Goal: Use online tool/utility: Utilize a website feature to perform a specific function

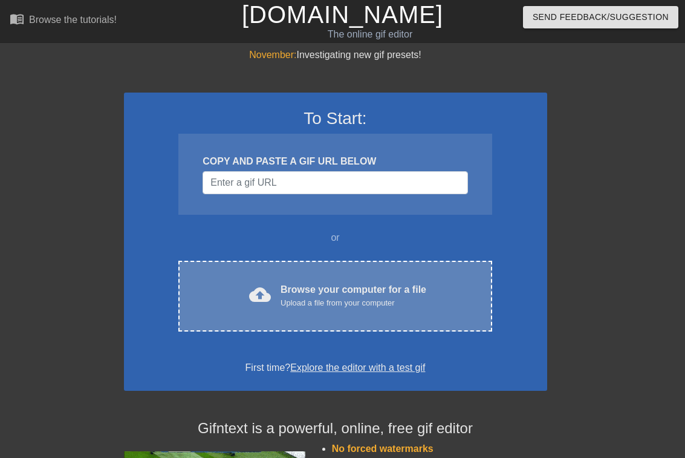
click at [224, 283] on div "cloud_upload Browse your computer for a file Upload a file from your computer" at bounding box center [335, 296] width 263 height 27
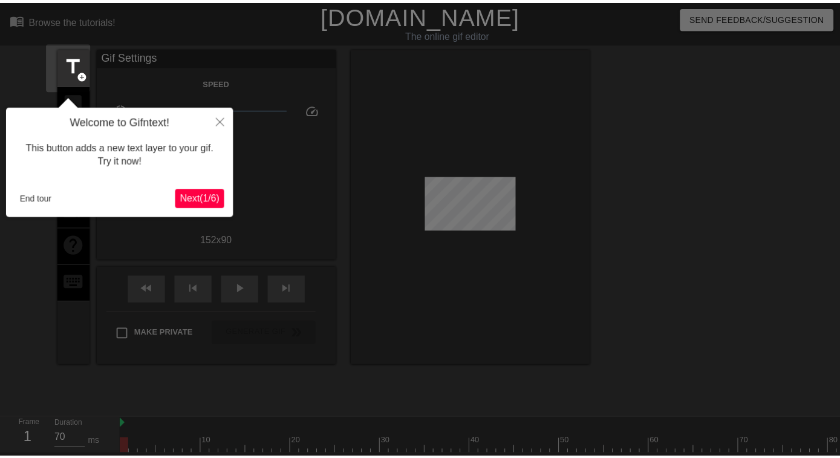
scroll to position [30, 0]
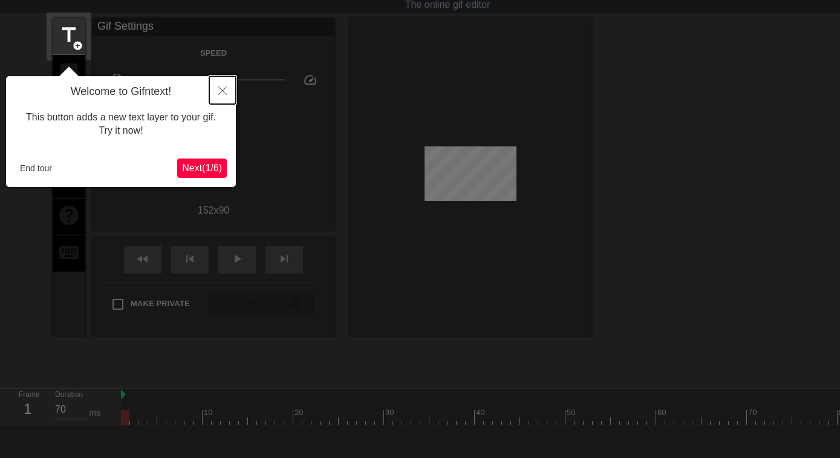
click at [225, 86] on button "Close" at bounding box center [222, 90] width 27 height 28
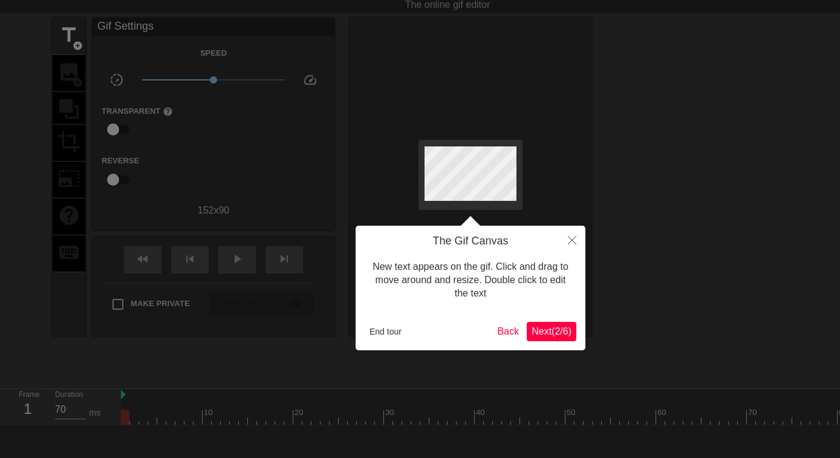
scroll to position [0, 0]
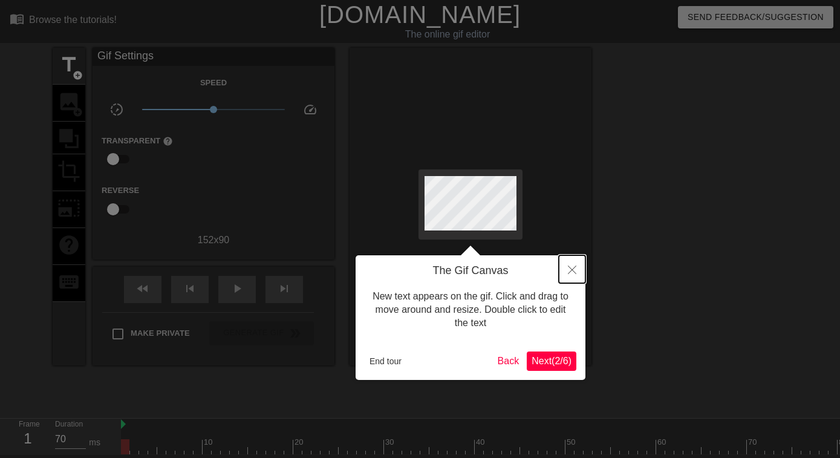
click at [564, 272] on button "Close" at bounding box center [572, 269] width 27 height 28
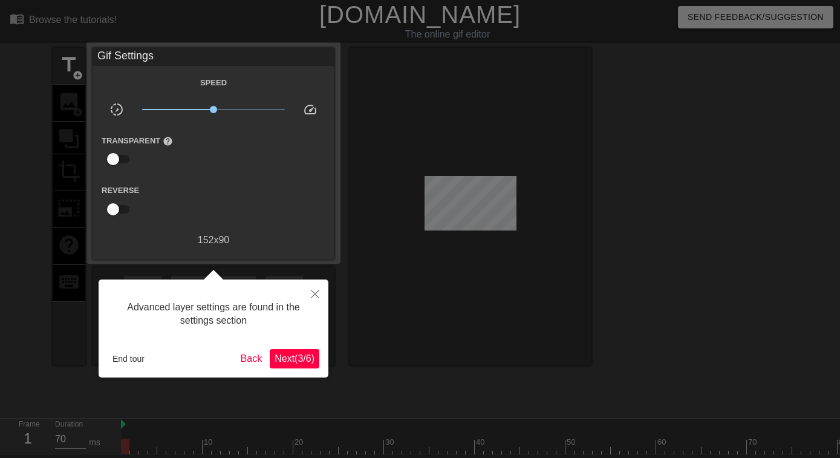
scroll to position [30, 0]
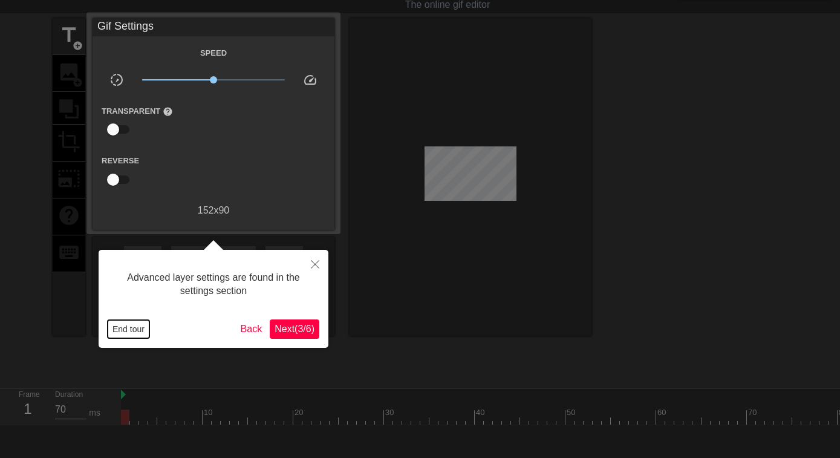
click at [120, 328] on button "End tour" at bounding box center [129, 329] width 42 height 18
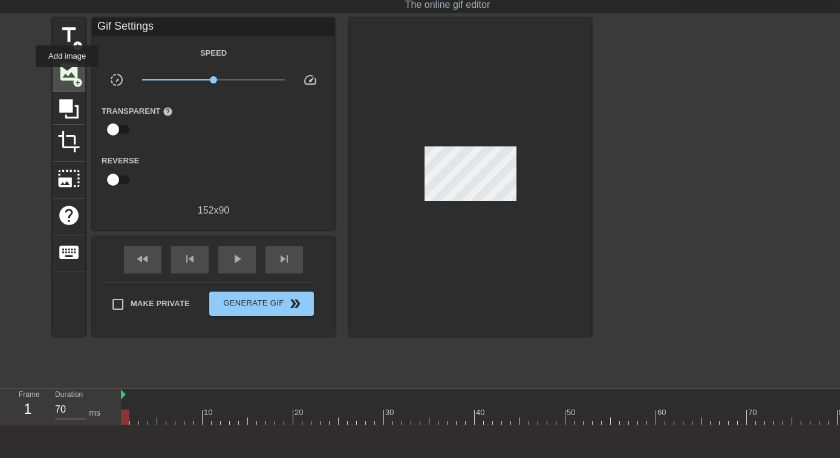
click at [67, 76] on span "image" at bounding box center [68, 71] width 23 height 23
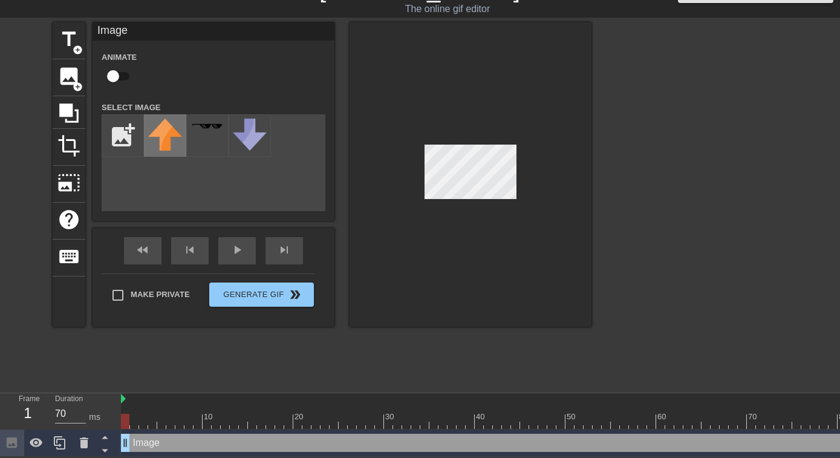
click at [158, 135] on img at bounding box center [165, 135] width 34 height 32
click at [129, 128] on input "file" at bounding box center [122, 135] width 41 height 41
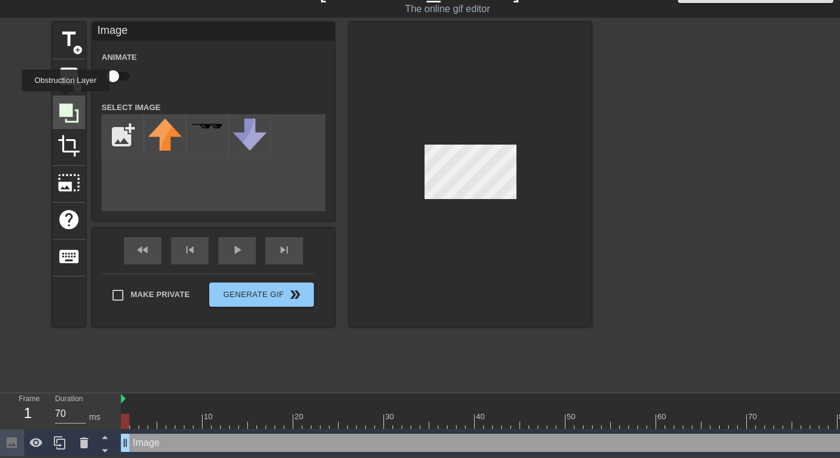
click at [65, 103] on icon at bounding box center [68, 112] width 19 height 19
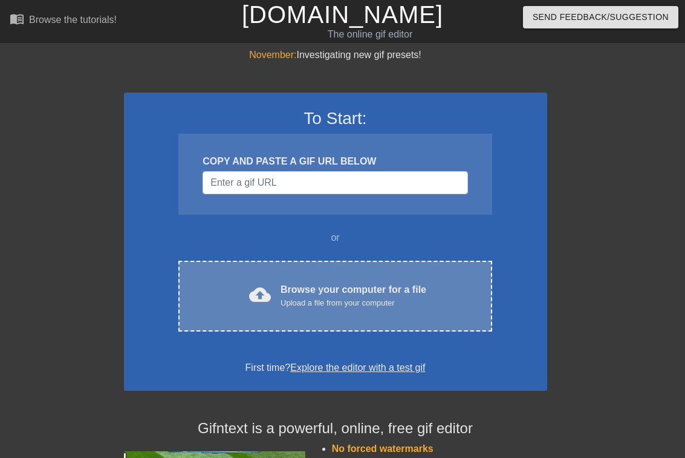
click at [398, 284] on div "Browse your computer for a file Upload a file from your computer" at bounding box center [354, 296] width 146 height 27
click at [355, 295] on div "Browse your computer for a file Upload a file from your computer" at bounding box center [354, 296] width 146 height 27
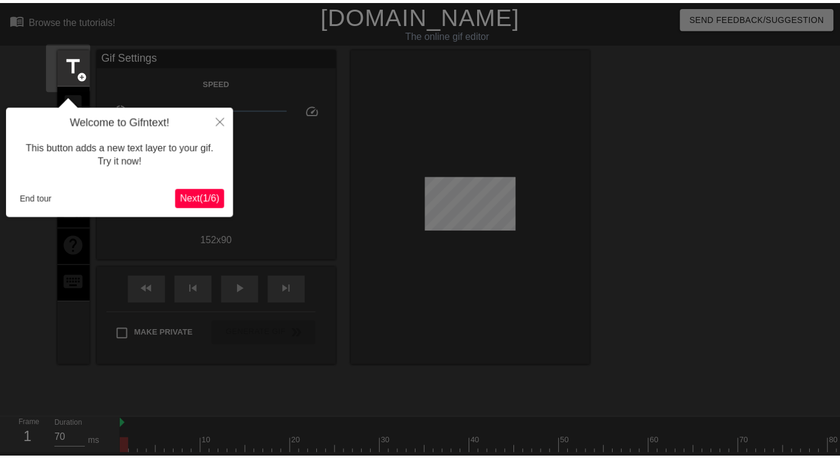
scroll to position [30, 0]
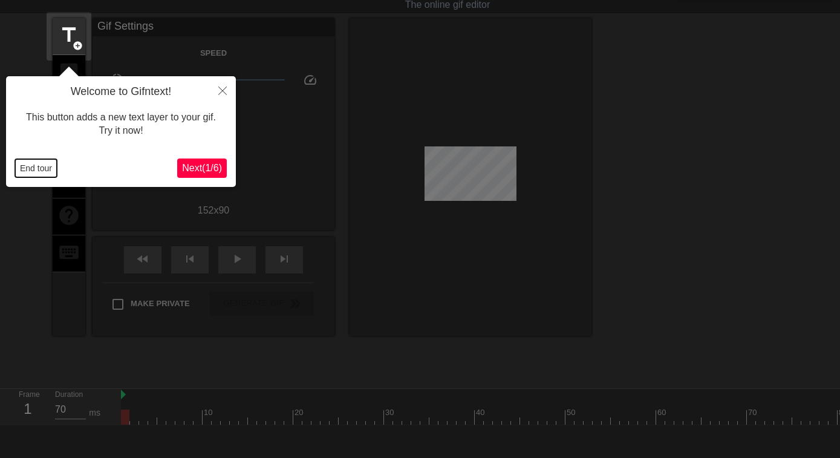
click at [35, 169] on button "End tour" at bounding box center [36, 168] width 42 height 18
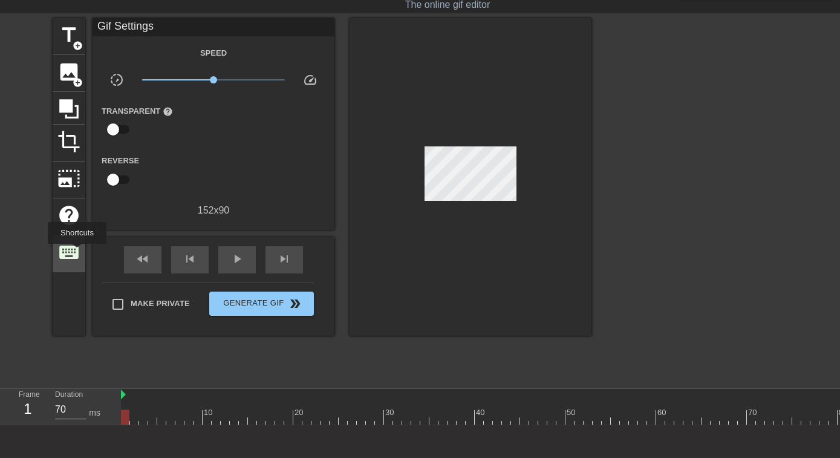
click at [77, 252] on span "keyboard" at bounding box center [68, 252] width 23 height 23
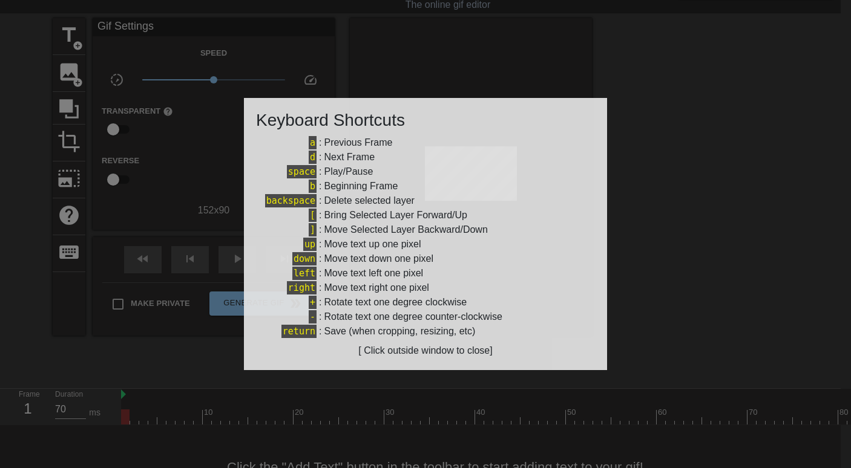
click at [685, 253] on div at bounding box center [425, 234] width 851 height 468
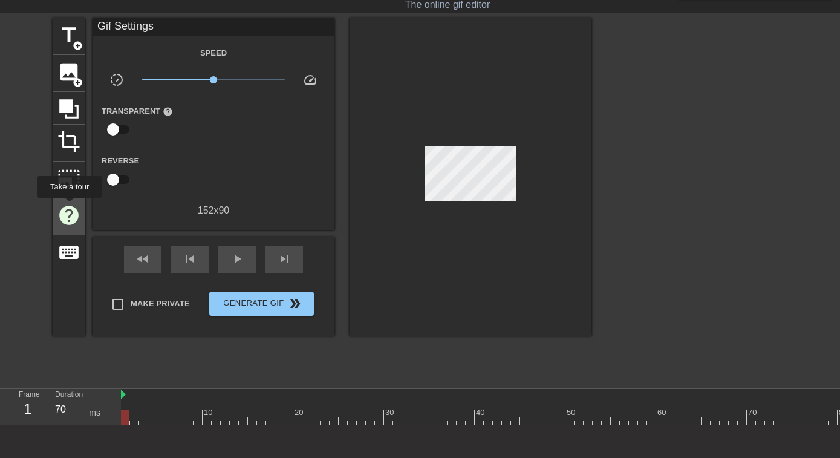
click at [70, 206] on span "help" at bounding box center [68, 215] width 23 height 23
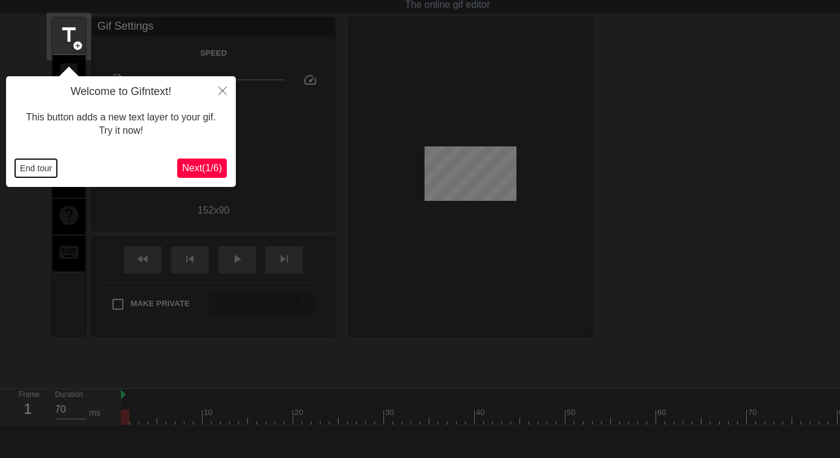
click at [33, 171] on button "End tour" at bounding box center [36, 168] width 42 height 18
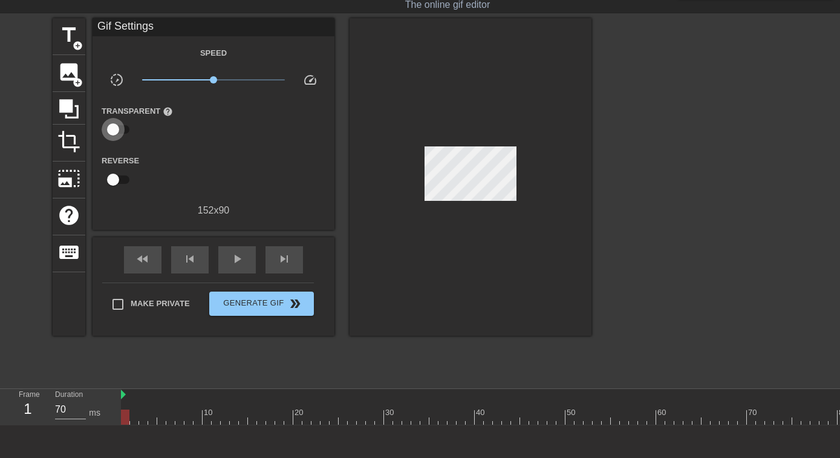
drag, startPoint x: 112, startPoint y: 126, endPoint x: 127, endPoint y: 129, distance: 15.4
click at [136, 130] on input "checkbox" at bounding box center [113, 129] width 69 height 23
checkbox input "true"
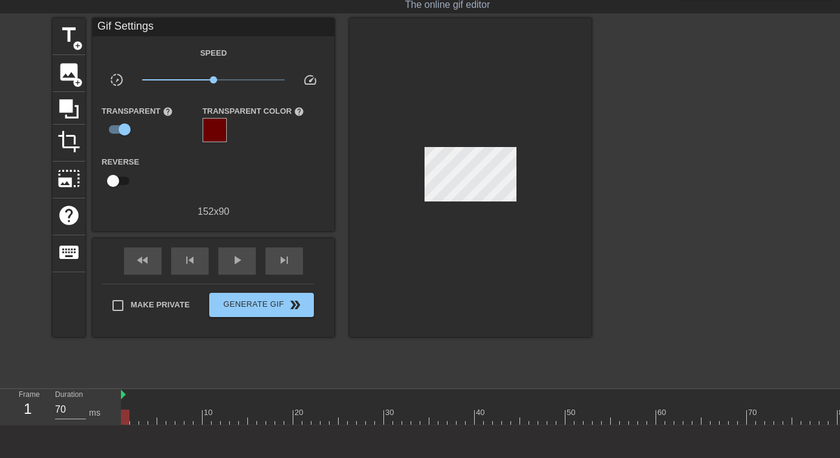
drag, startPoint x: 116, startPoint y: 126, endPoint x: 181, endPoint y: 138, distance: 65.7
click at [181, 138] on div "Transparent help" at bounding box center [143, 122] width 101 height 39
click at [163, 126] on div "Transparent help" at bounding box center [143, 122] width 101 height 39
drag, startPoint x: 123, startPoint y: 128, endPoint x: 158, endPoint y: 129, distance: 35.1
click at [158, 129] on div "Transparent help" at bounding box center [143, 122] width 101 height 39
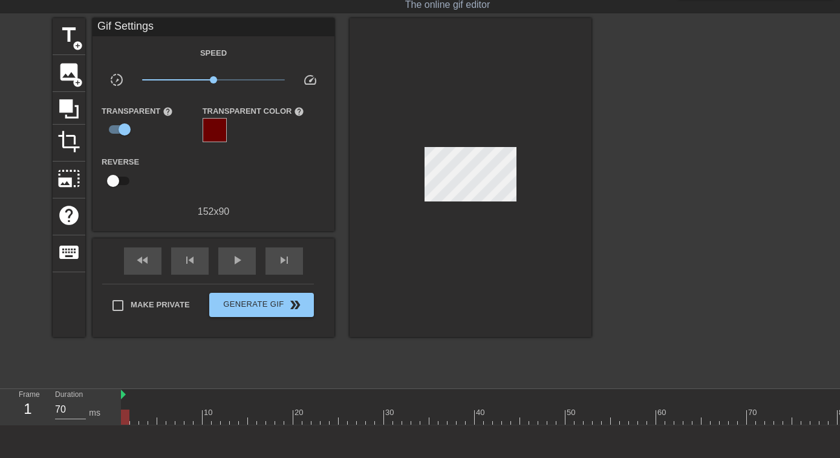
click at [158, 129] on div "Transparent help" at bounding box center [143, 122] width 101 height 39
click at [221, 131] on div at bounding box center [215, 130] width 24 height 24
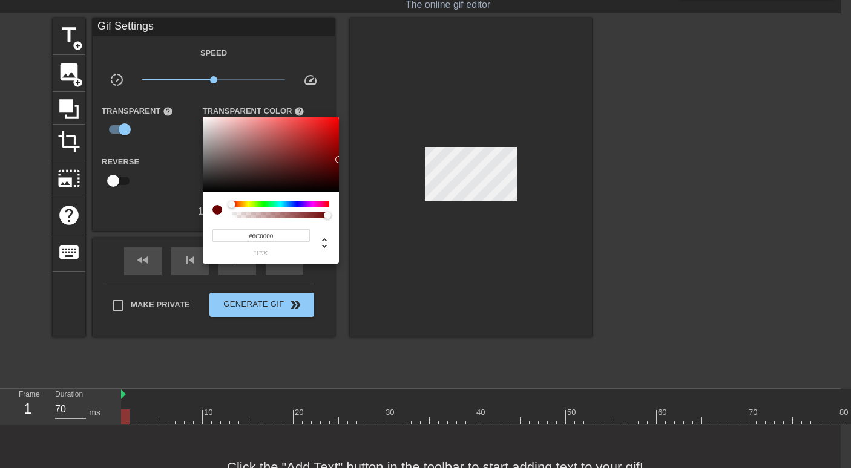
drag, startPoint x: 232, startPoint y: 205, endPoint x: 218, endPoint y: 206, distance: 13.3
click at [218, 206] on div at bounding box center [270, 209] width 117 height 17
type input "108"
type input "0"
drag, startPoint x: 328, startPoint y: 218, endPoint x: 221, endPoint y: 217, distance: 106.5
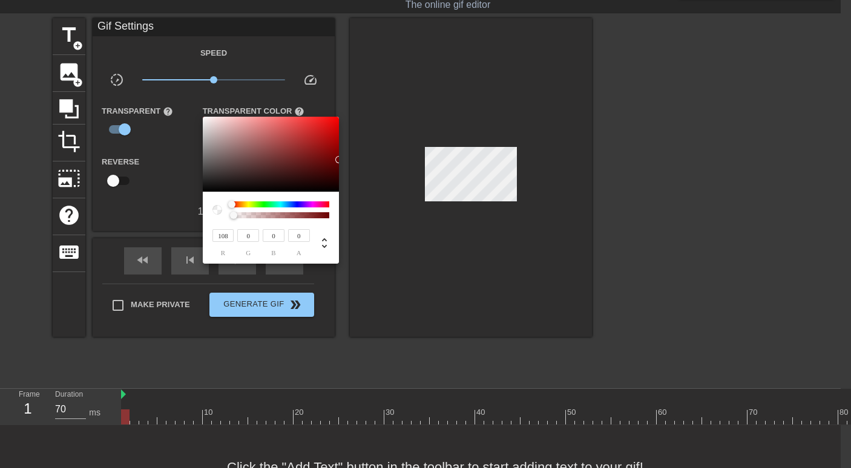
click at [221, 217] on div at bounding box center [270, 209] width 117 height 17
click at [119, 302] on div at bounding box center [425, 234] width 851 height 468
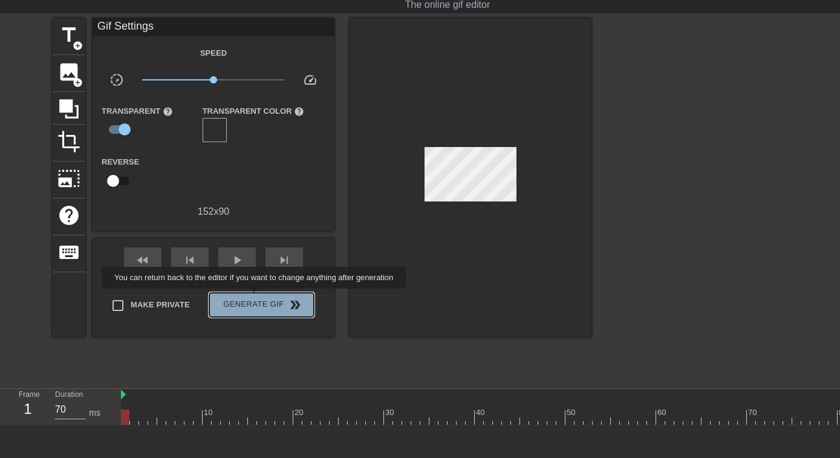
click at [257, 298] on span "Generate Gif double_arrow" at bounding box center [261, 305] width 95 height 15
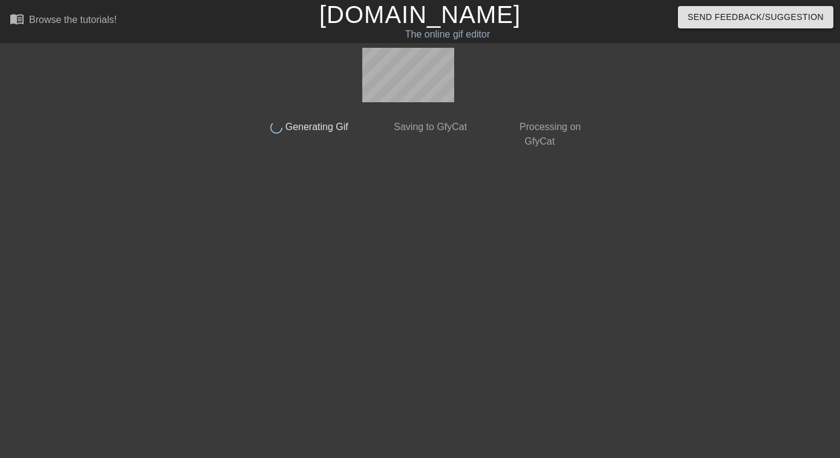
scroll to position [0, 0]
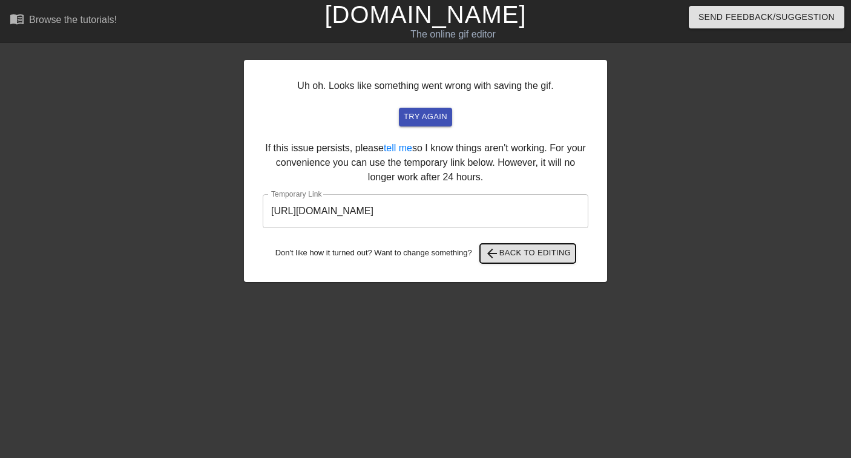
click at [519, 255] on span "arrow_back Back to Editing" at bounding box center [528, 253] width 87 height 15
